Goal: Register for event/course

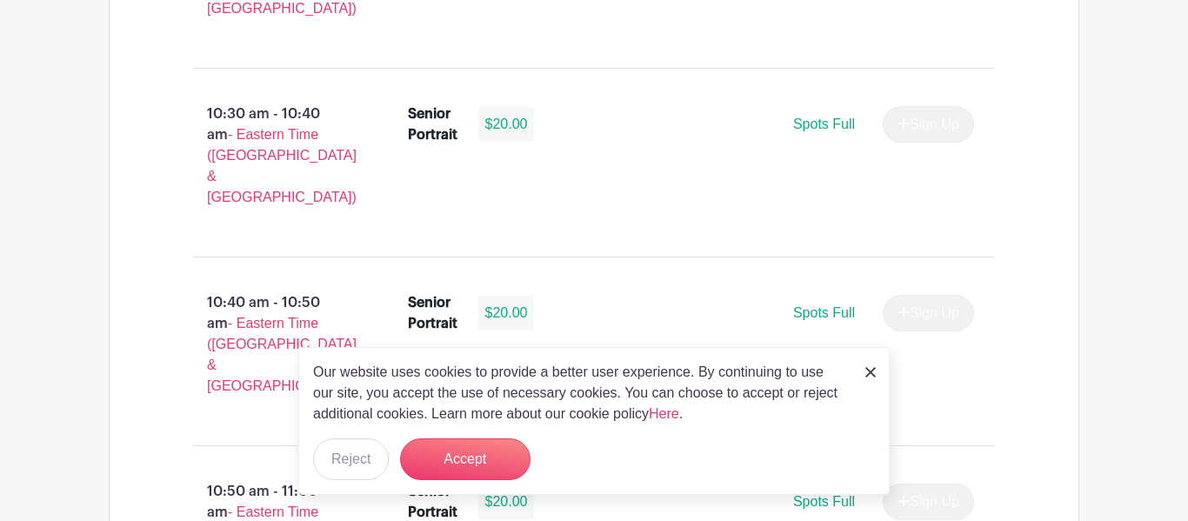
scroll to position [2980, 0]
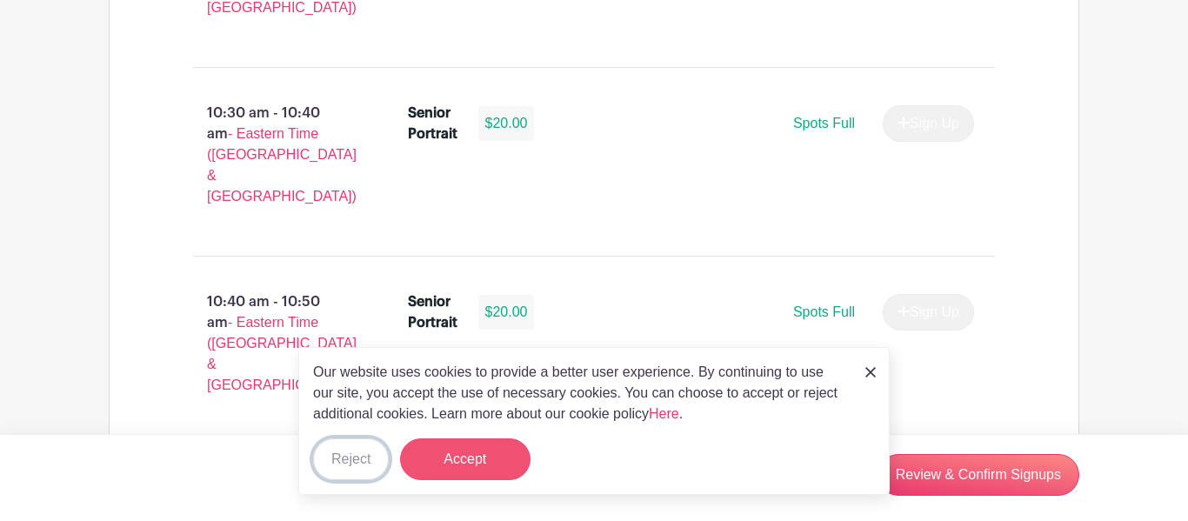
drag, startPoint x: 353, startPoint y: 464, endPoint x: 459, endPoint y: 458, distance: 106.3
click at [459, 458] on div "Our website uses cookies to provide a better user experience. By continuing to …" at bounding box center [593, 421] width 591 height 148
click at [459, 458] on button "Accept" at bounding box center [465, 459] width 130 height 42
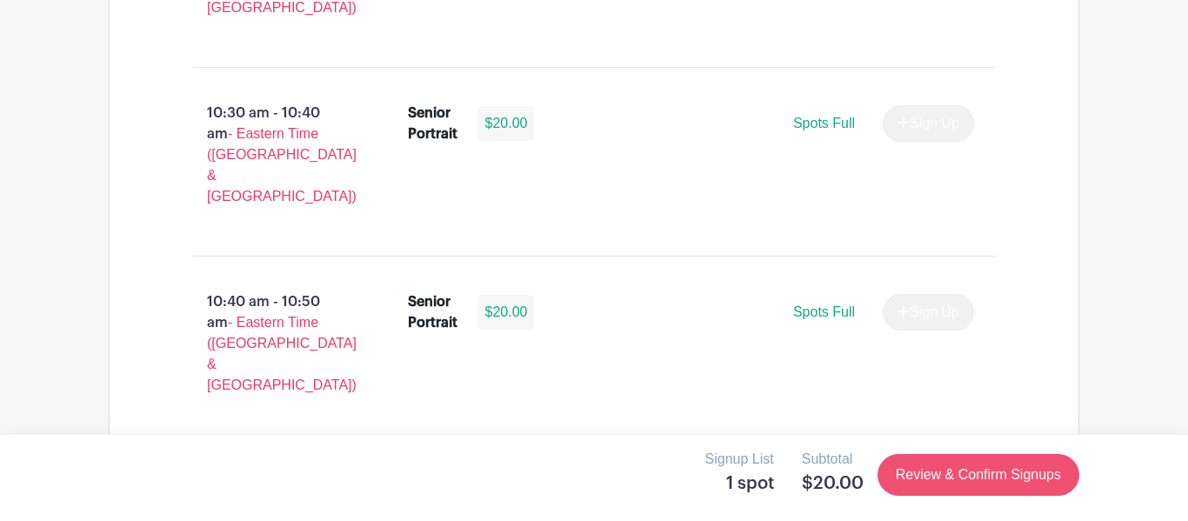
click at [923, 485] on link "Review & Confirm Signups" at bounding box center [979, 475] width 202 height 42
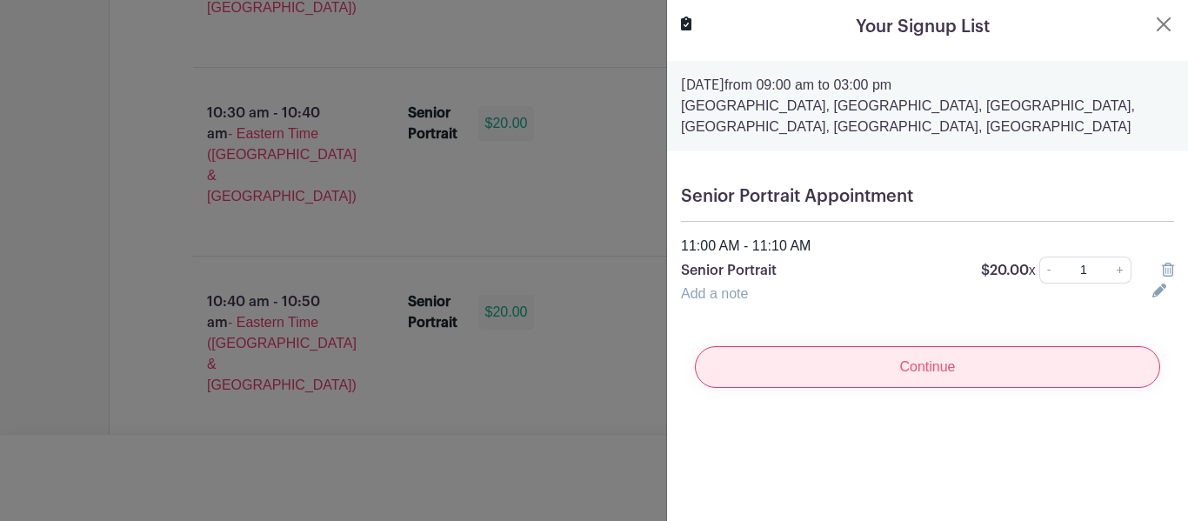
click at [933, 378] on input "Continue" at bounding box center [927, 367] width 465 height 42
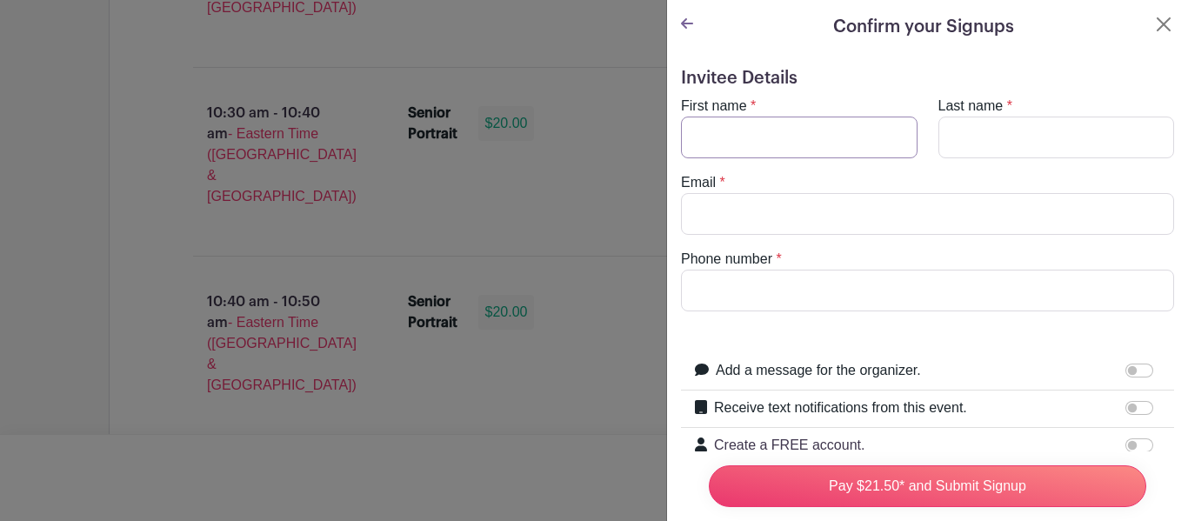
click at [745, 145] on input "First name" at bounding box center [799, 138] width 237 height 42
type input "J"
click at [732, 142] on input "[PERSON_NAME]" at bounding box center [799, 138] width 237 height 42
type input "J"
type input "Junior [PERSON_NAME] [PERSON_NAME]"
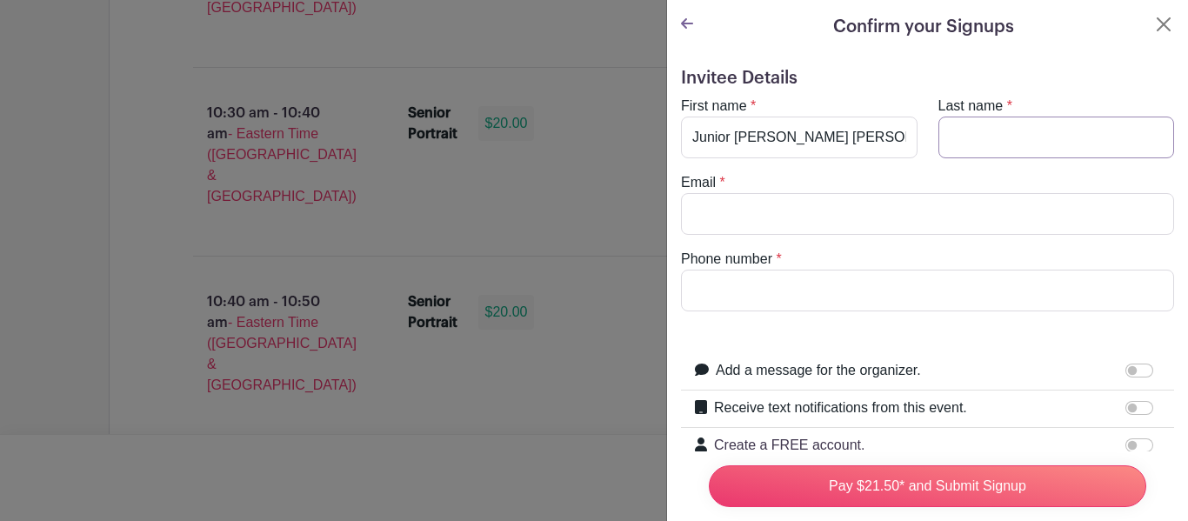
click at [982, 137] on input "Last name" at bounding box center [1057, 138] width 237 height 42
click at [1001, 142] on input "[PERSON_NAME]" at bounding box center [1057, 138] width 237 height 42
type input "[PERSON_NAME]"
click at [878, 137] on input "Junior [PERSON_NAME] [PERSON_NAME]" at bounding box center [799, 138] width 237 height 42
type input "Junior [PERSON_NAME]"
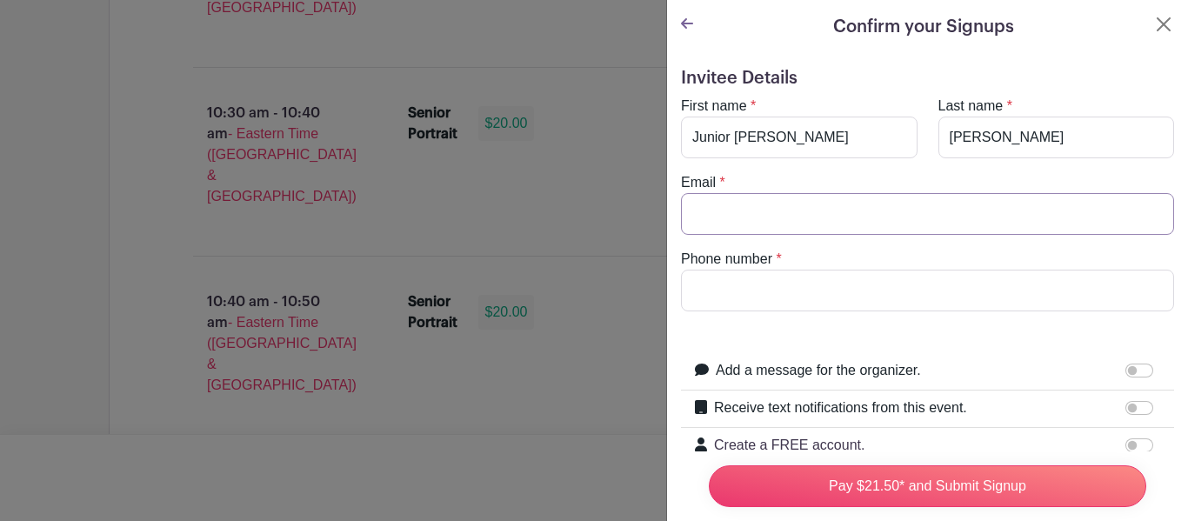
click at [738, 224] on input "Email" at bounding box center [927, 214] width 493 height 42
click at [728, 219] on input "Email" at bounding box center [927, 214] width 493 height 42
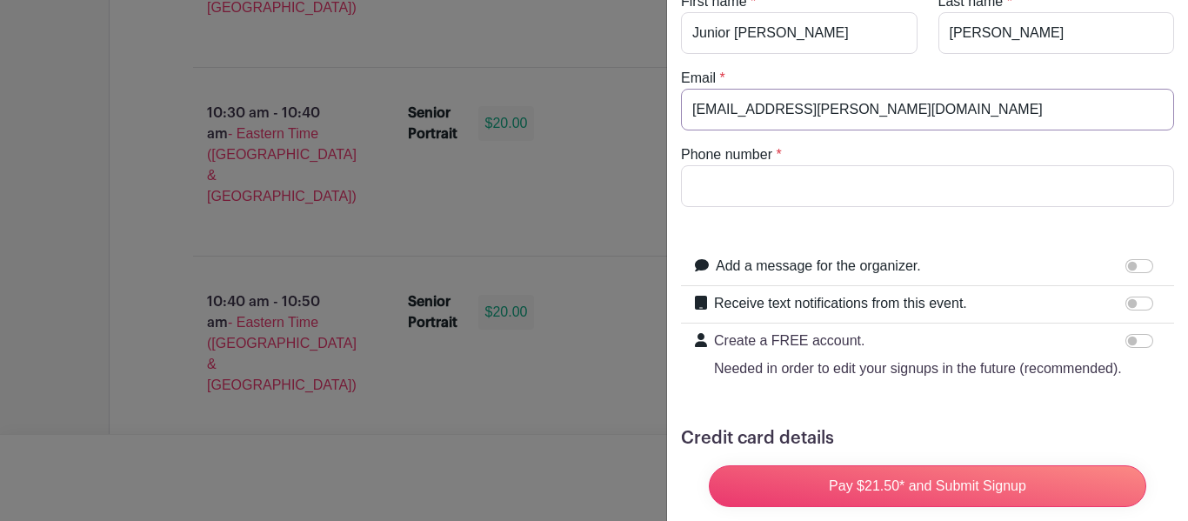
scroll to position [111, 0]
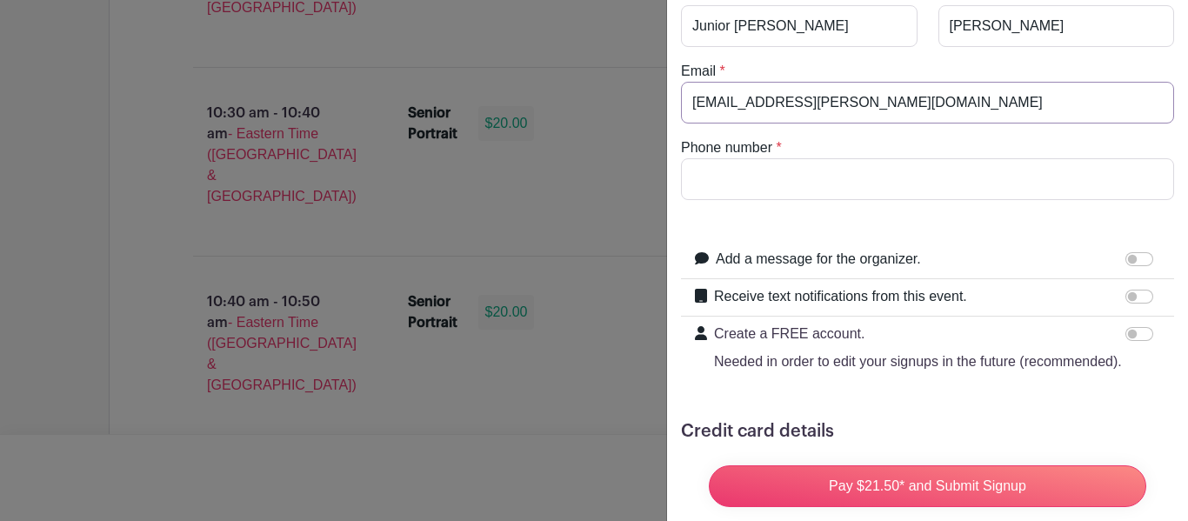
type input "[EMAIL_ADDRESS][PERSON_NAME][DOMAIN_NAME]"
click at [781, 184] on input "Phone number" at bounding box center [927, 179] width 493 height 42
click at [753, 183] on input "Phone number" at bounding box center [927, 179] width 493 height 42
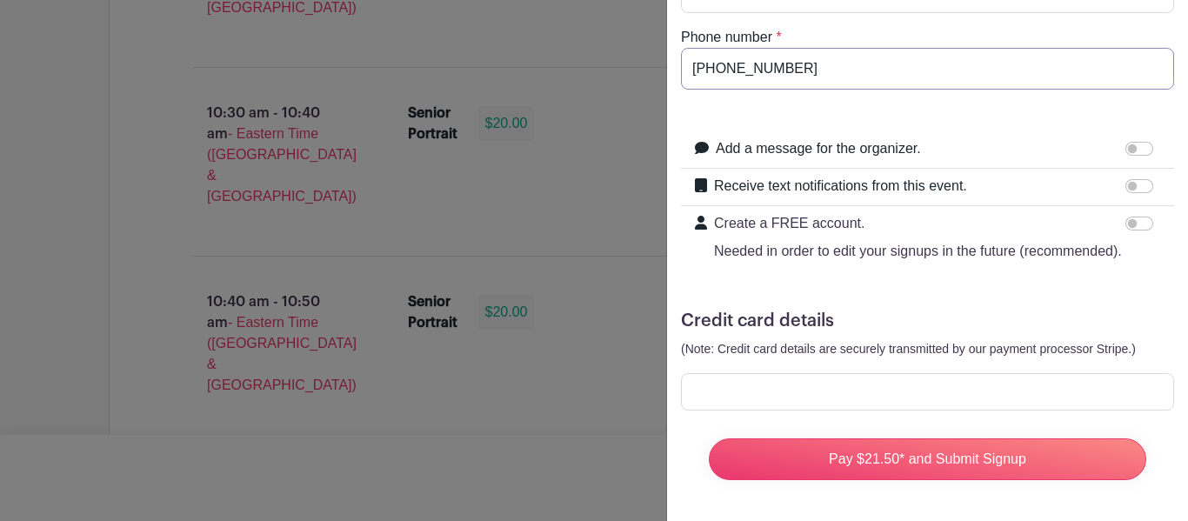
scroll to position [223, 0]
type input "[PHONE_NUMBER]"
click at [1177, 155] on div "Invitee Details First name * [PERSON_NAME] Last name * [PERSON_NAME] Email * [E…" at bounding box center [927, 176] width 521 height 690
click at [1143, 144] on input "Add a message for the organizer." at bounding box center [1140, 148] width 28 height 14
checkbox input "true"
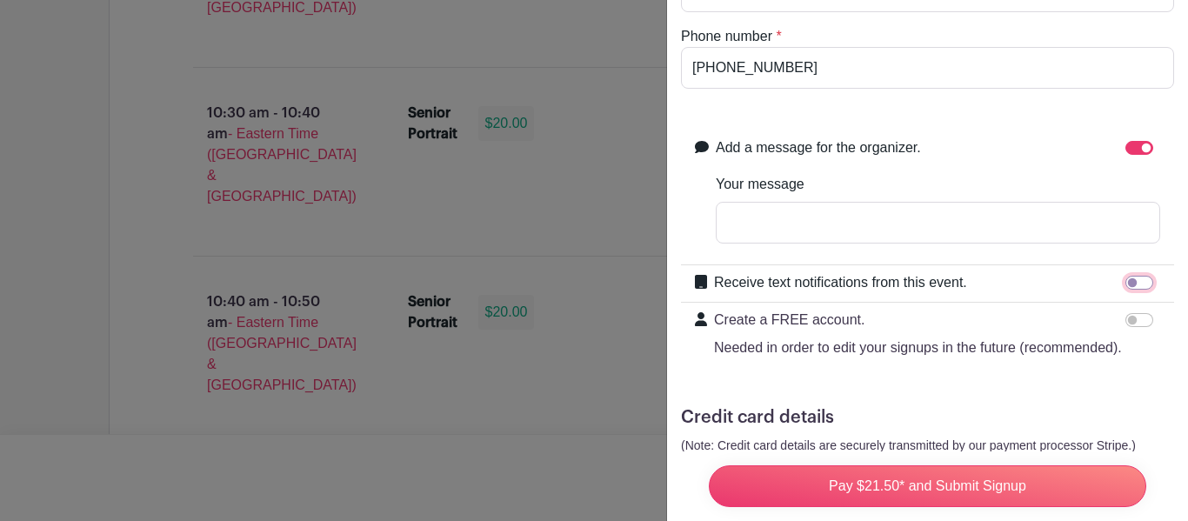
click at [1136, 276] on input "Receive text notifications from this event." at bounding box center [1140, 283] width 28 height 14
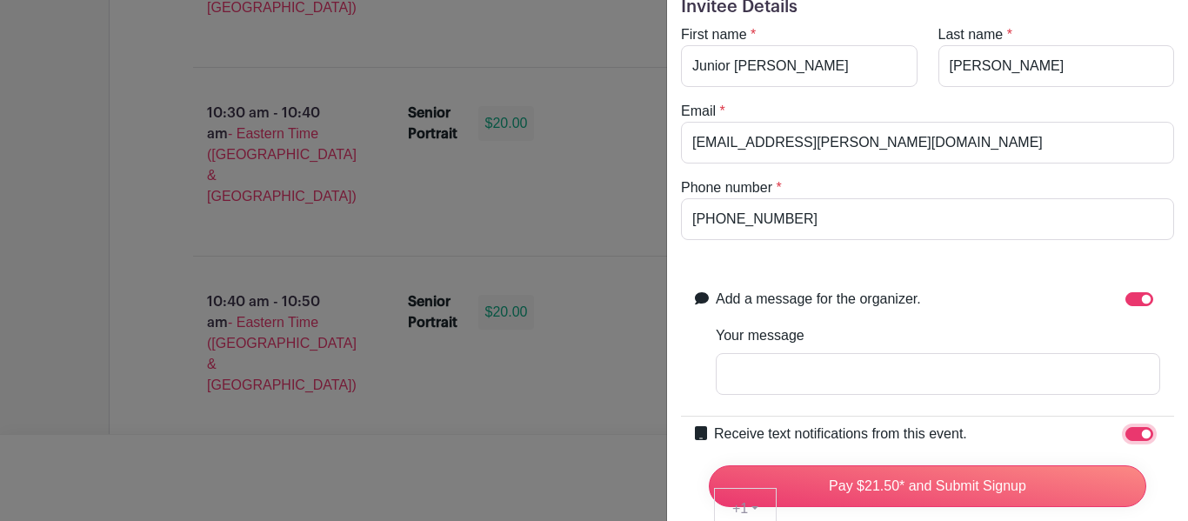
scroll to position [55, 0]
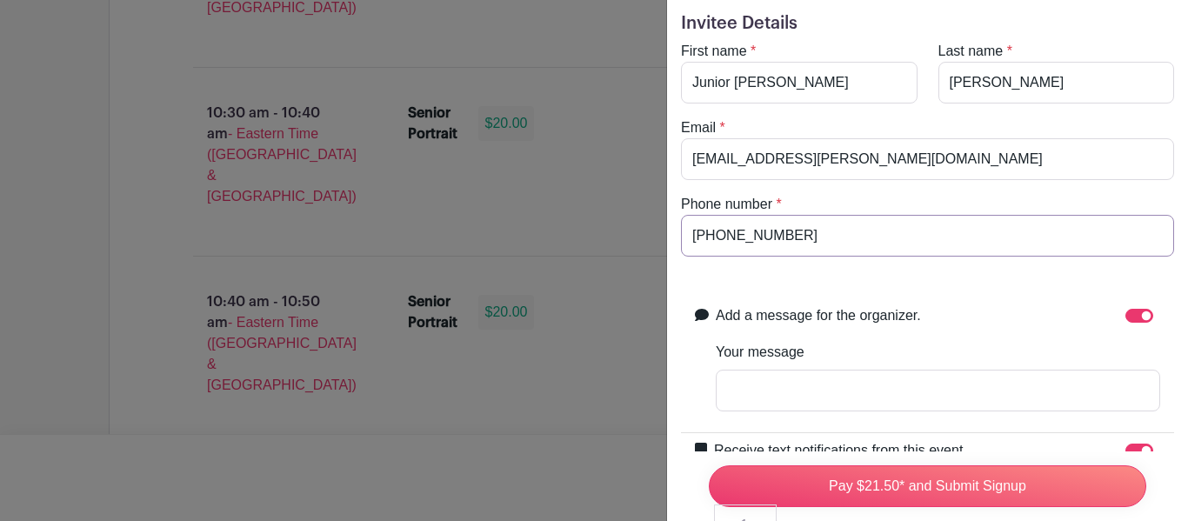
click at [1061, 231] on input "[PHONE_NUMBER]" at bounding box center [927, 236] width 493 height 42
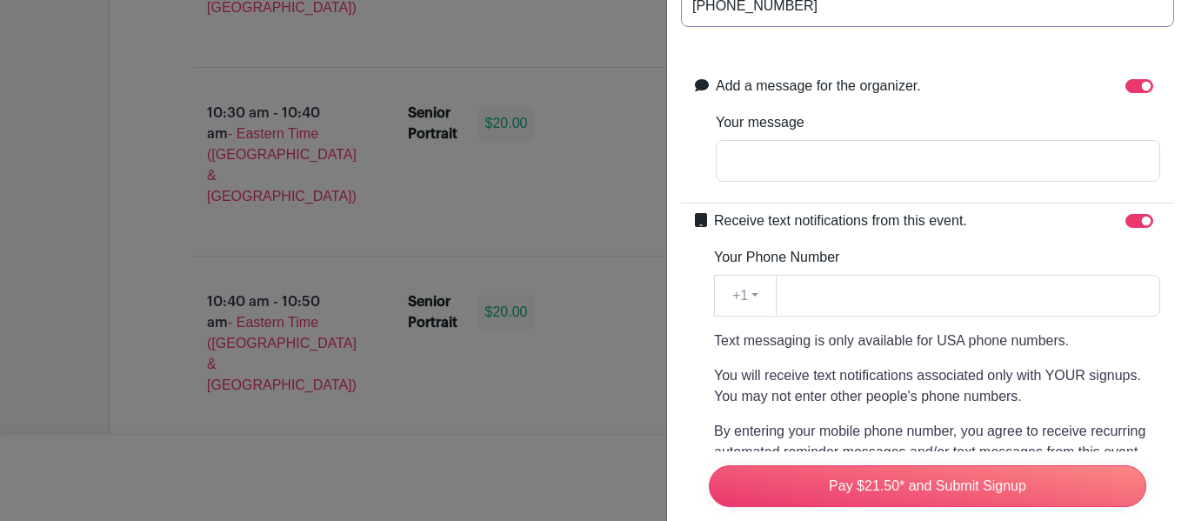
scroll to position [285, 0]
click at [1142, 221] on input "Receive text notifications from this event." at bounding box center [1140, 220] width 28 height 14
checkbox input "false"
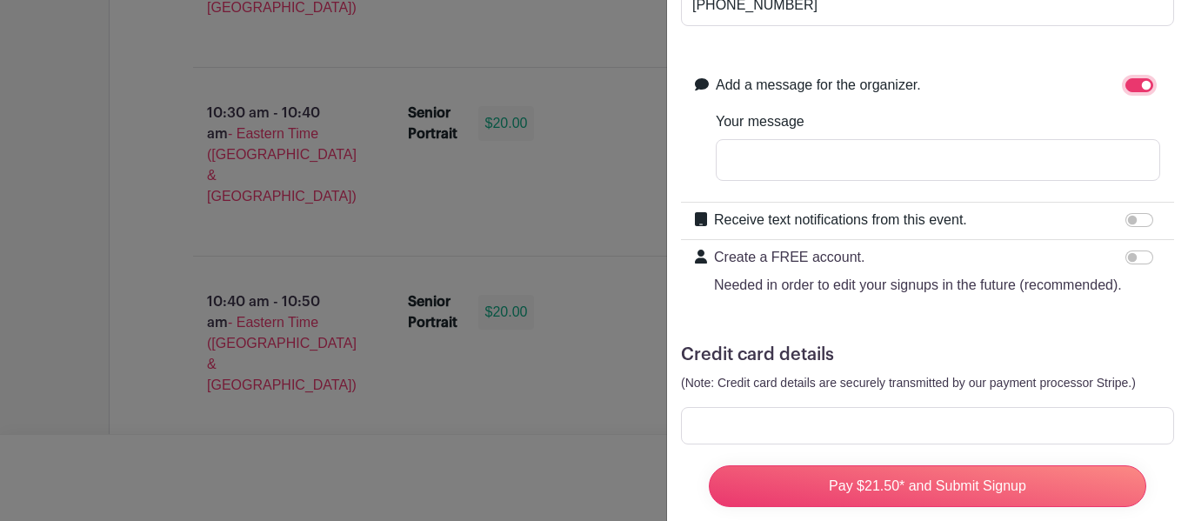
click at [1137, 78] on input "Add a message for the organizer." at bounding box center [1140, 85] width 28 height 14
checkbox input "false"
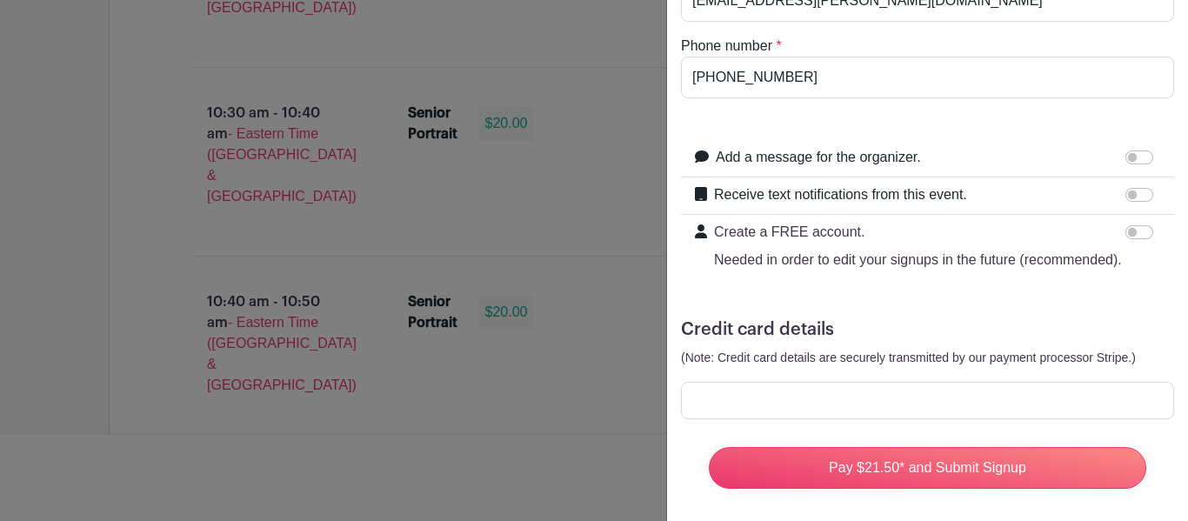
scroll to position [223, 0]
